Goal: Feedback & Contribution: Submit feedback/report problem

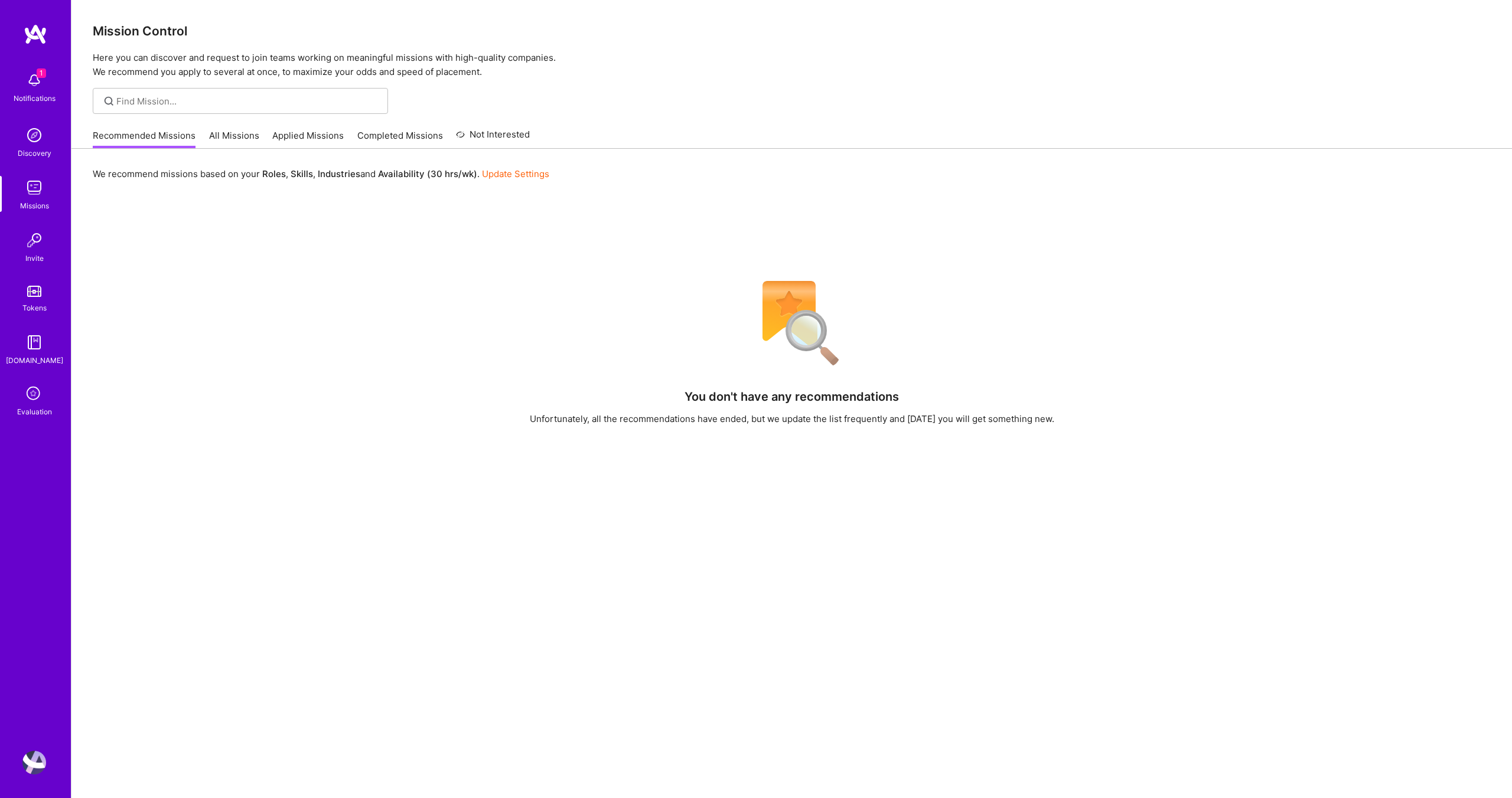
click at [30, 398] on icon at bounding box center [34, 394] width 22 height 22
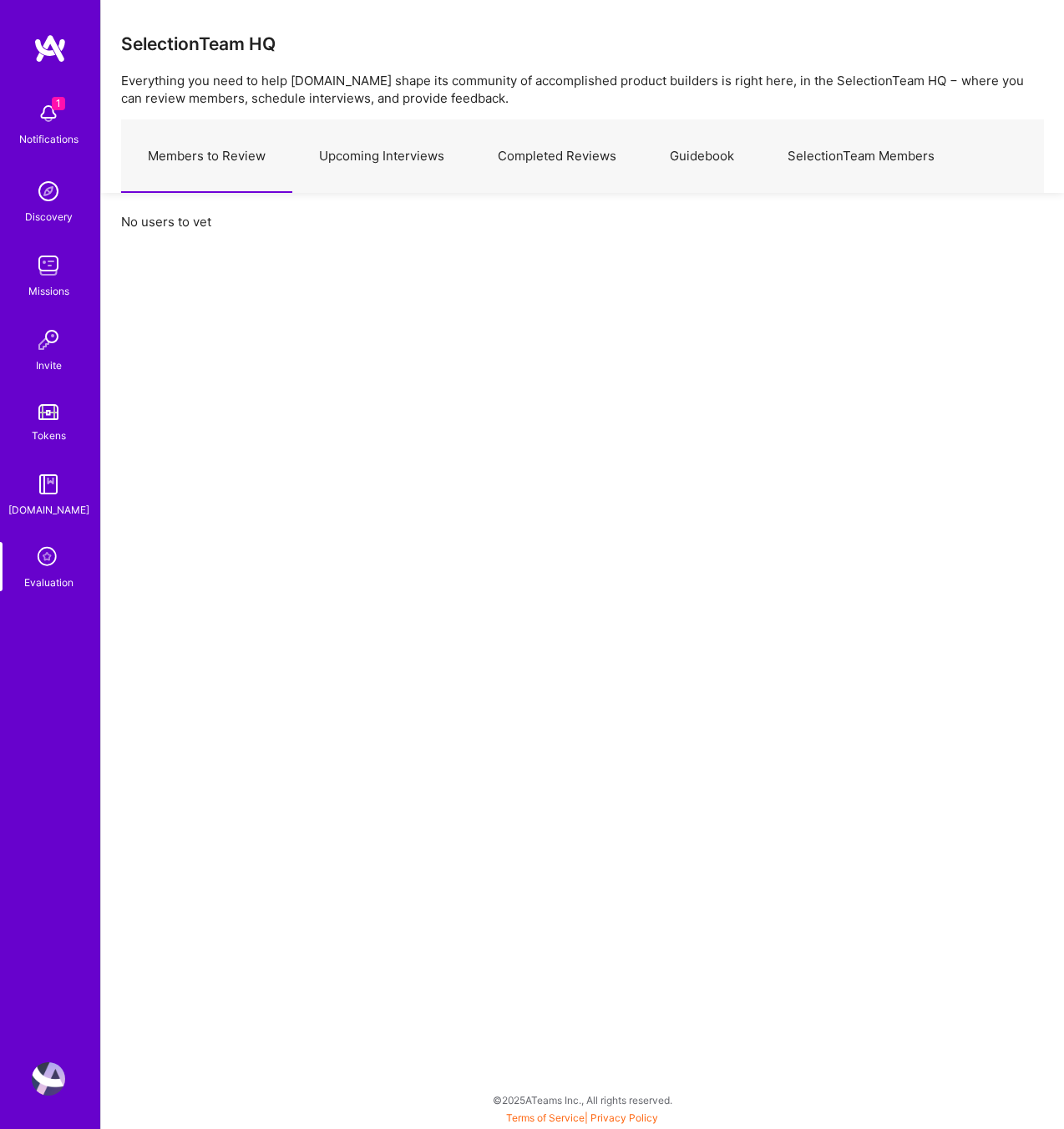
click at [391, 164] on link "Upcoming Interviews" at bounding box center [382, 156] width 179 height 73
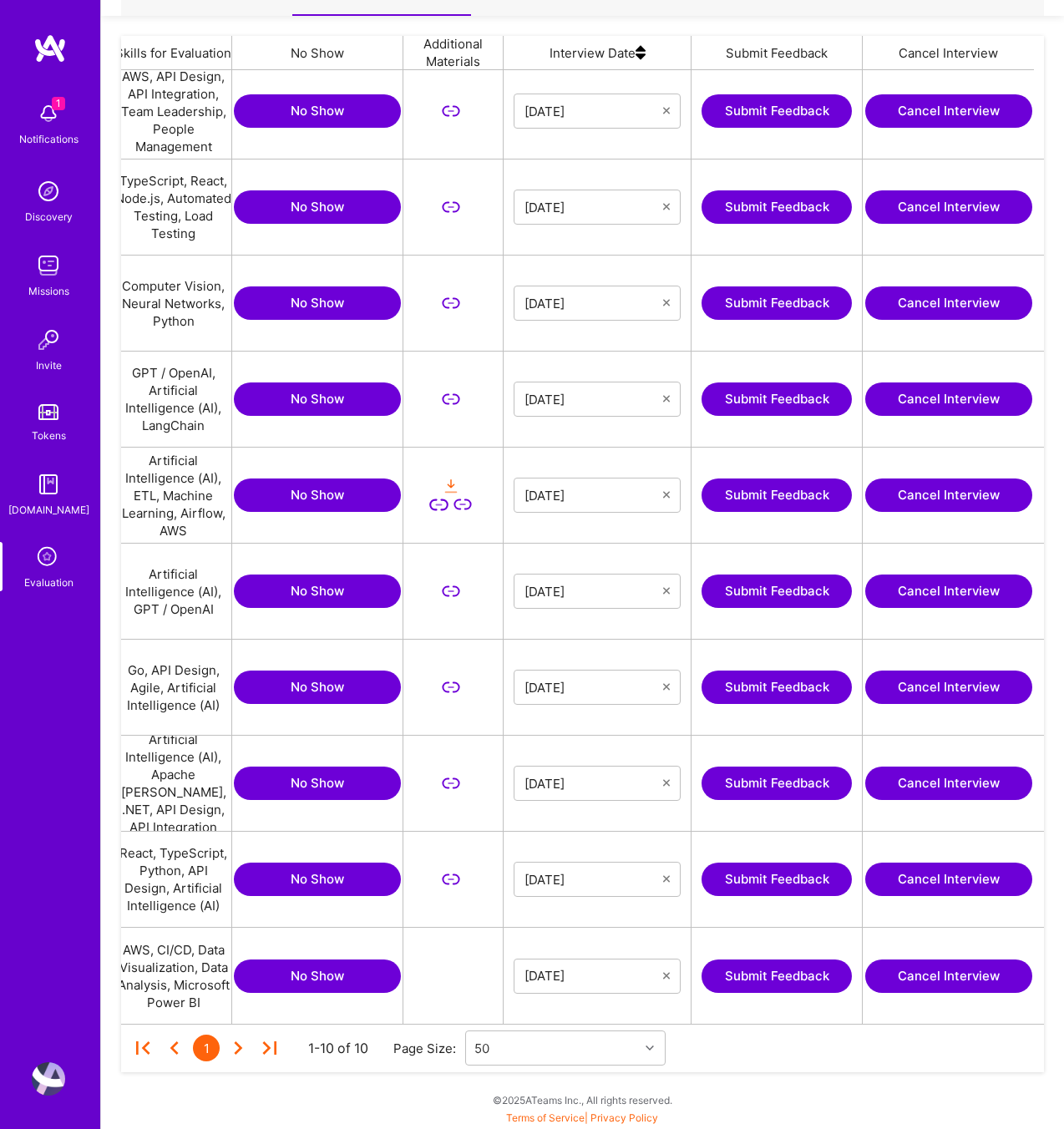
scroll to position [0, 409]
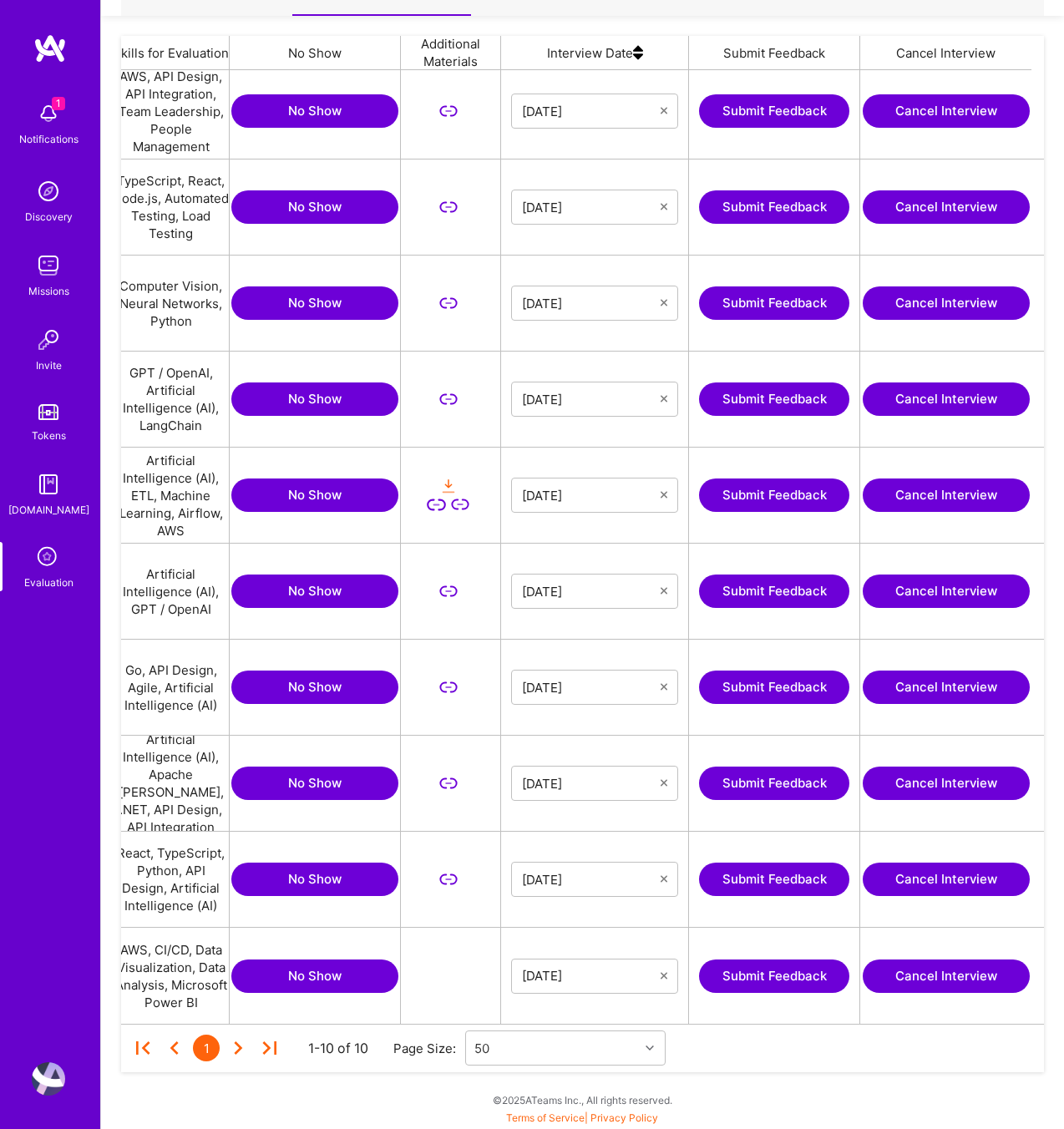
click at [773, 494] on button "Submit Feedback" at bounding box center [774, 495] width 150 height 33
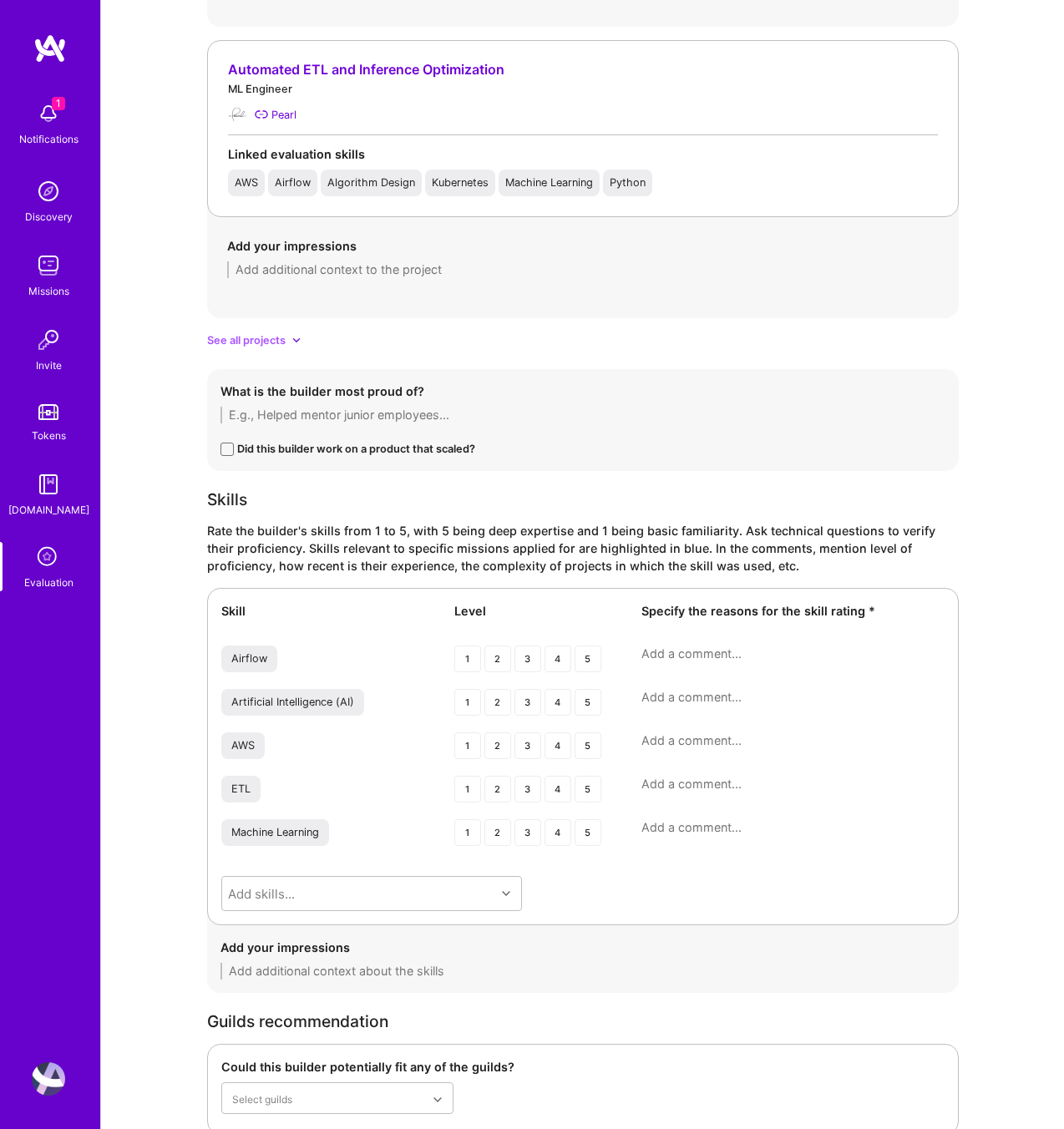
scroll to position [2072, 0]
